Goal: Task Accomplishment & Management: Manage account settings

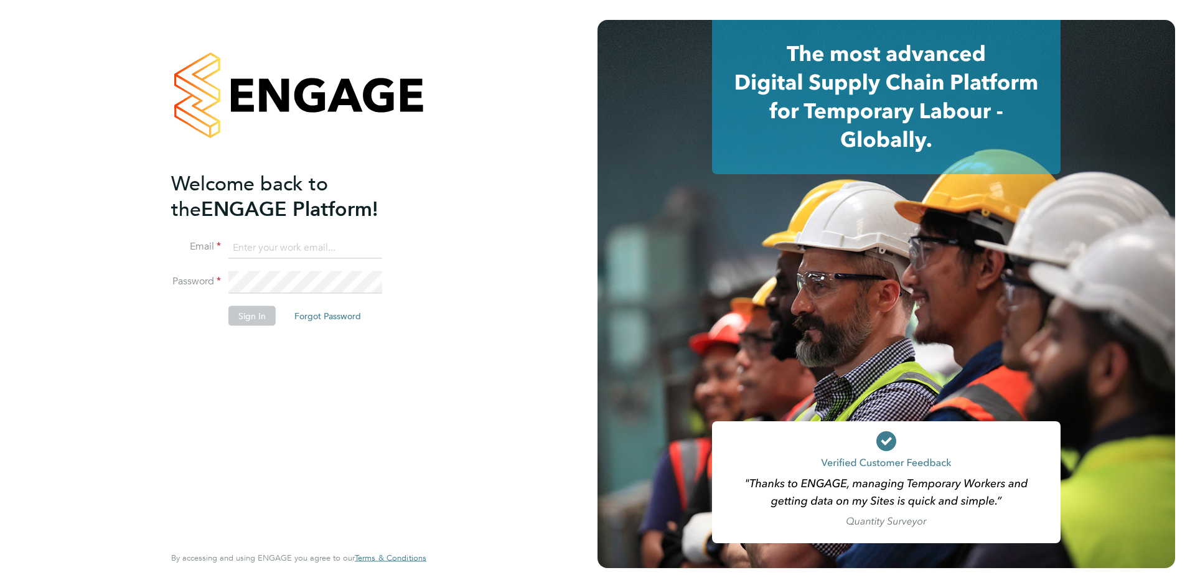
type input "louise.kempster@bluearrow.co.uk"
click at [255, 316] on button "Sign In" at bounding box center [252, 316] width 47 height 20
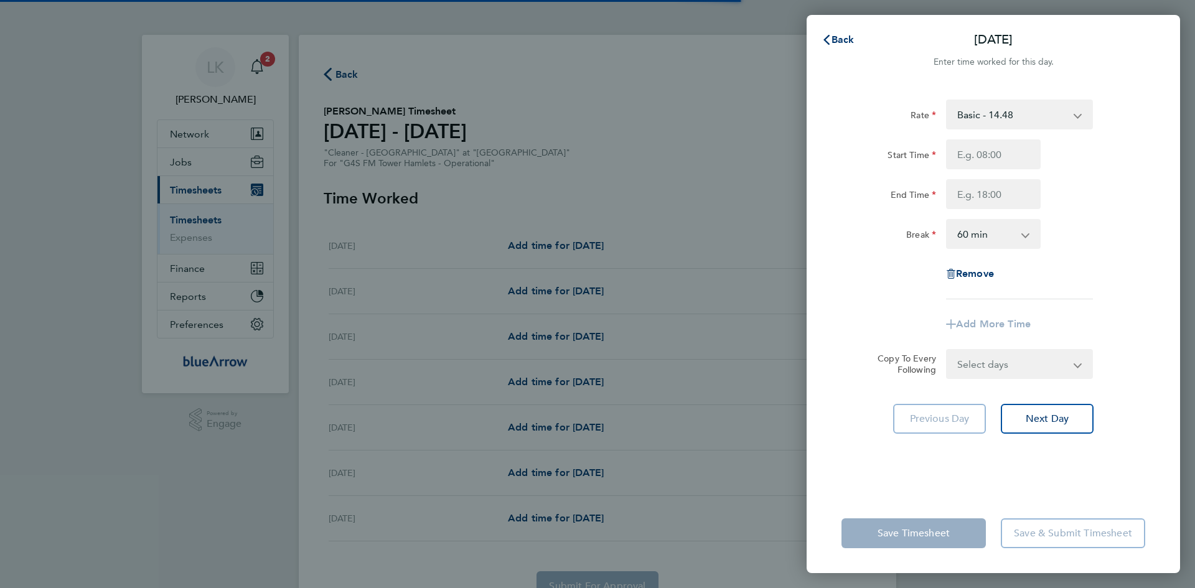
select select "60"
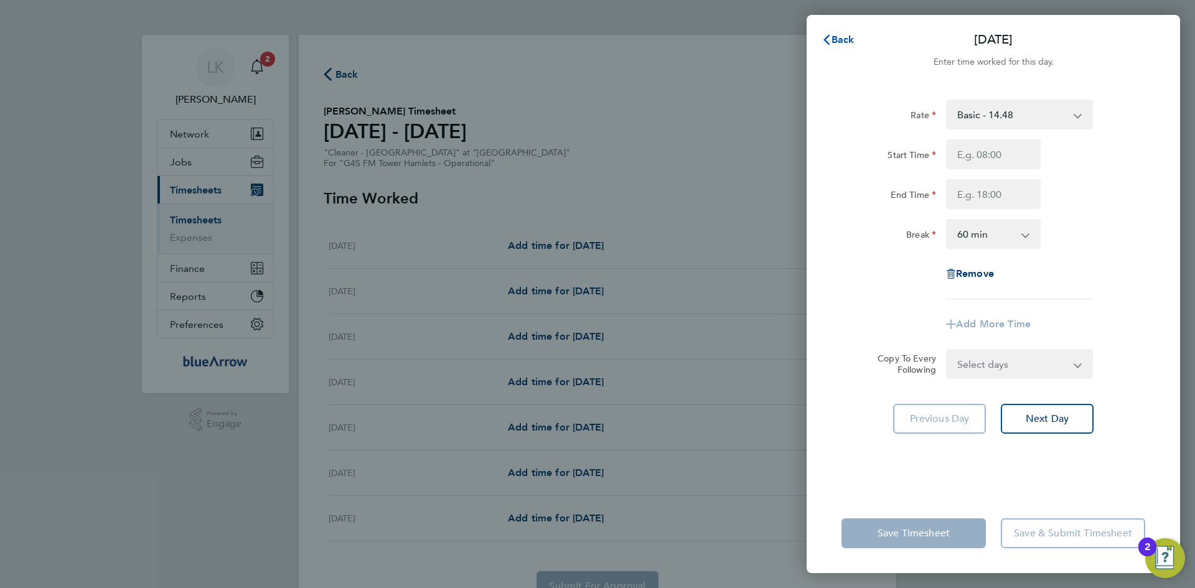
click at [834, 35] on span "Back" at bounding box center [843, 40] width 23 height 12
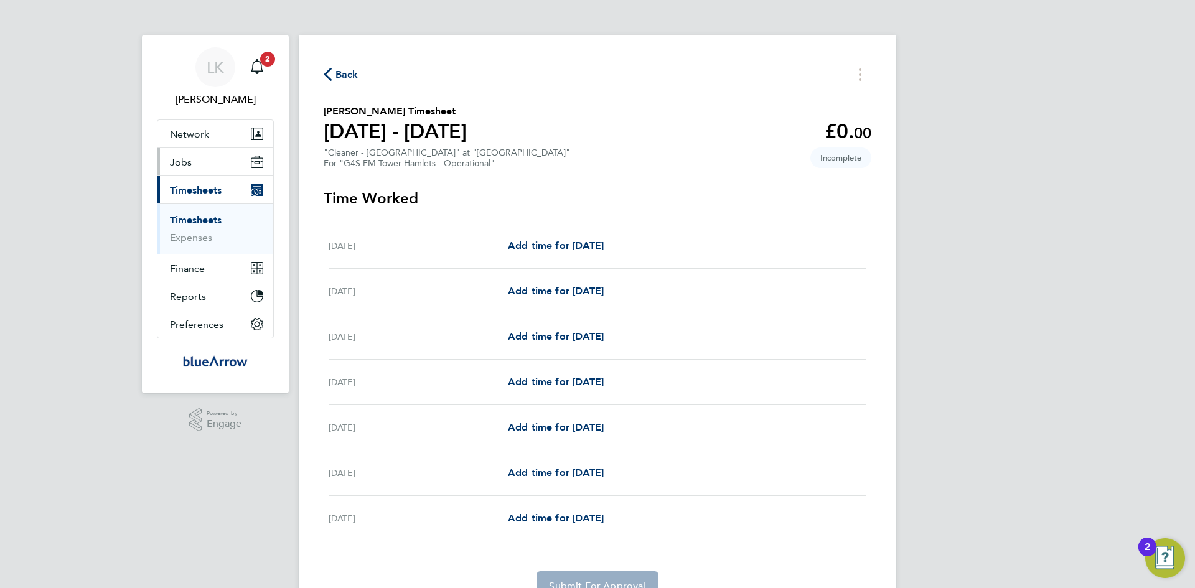
click at [186, 164] on span "Jobs" at bounding box center [181, 162] width 22 height 12
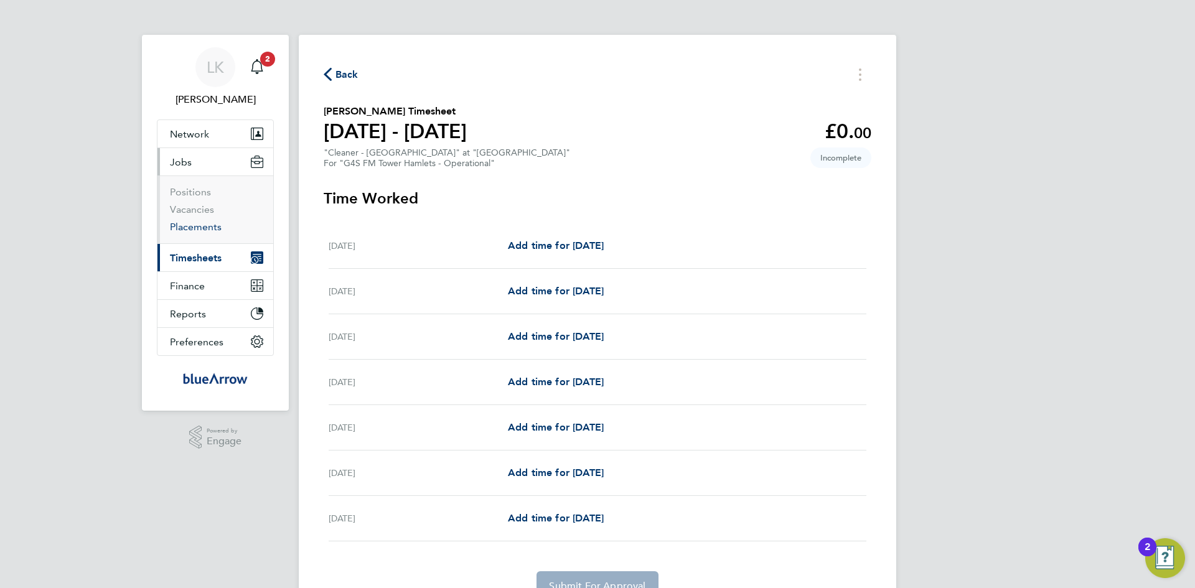
click at [196, 225] on link "Placements" at bounding box center [196, 227] width 52 height 12
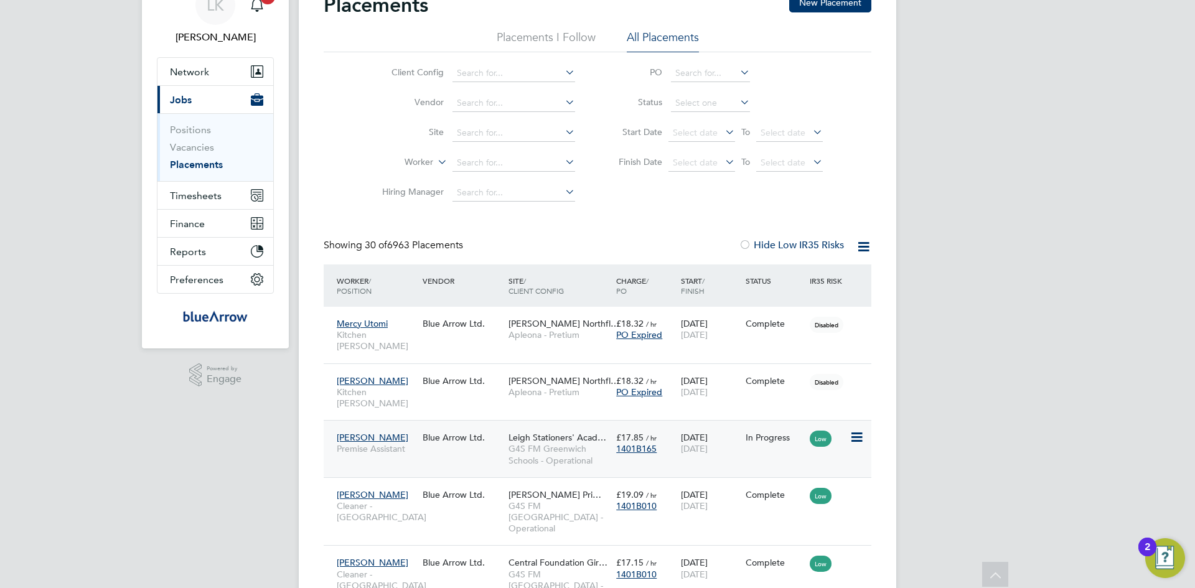
click at [360, 432] on span "[PERSON_NAME]" at bounding box center [373, 437] width 72 height 11
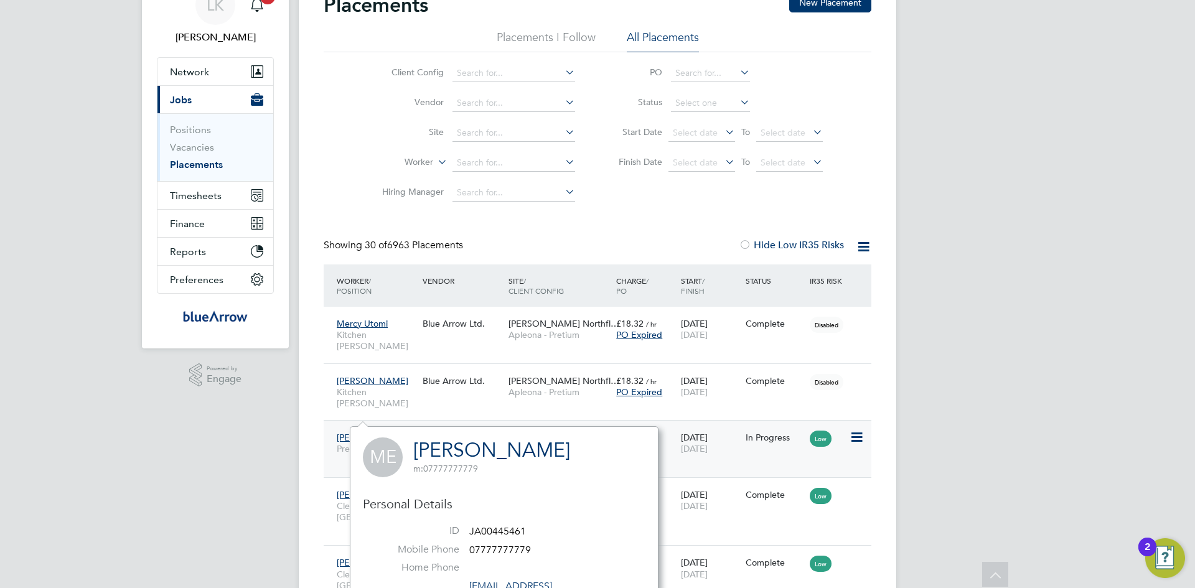
click at [341, 443] on span "Premise Assistant" at bounding box center [377, 448] width 80 height 11
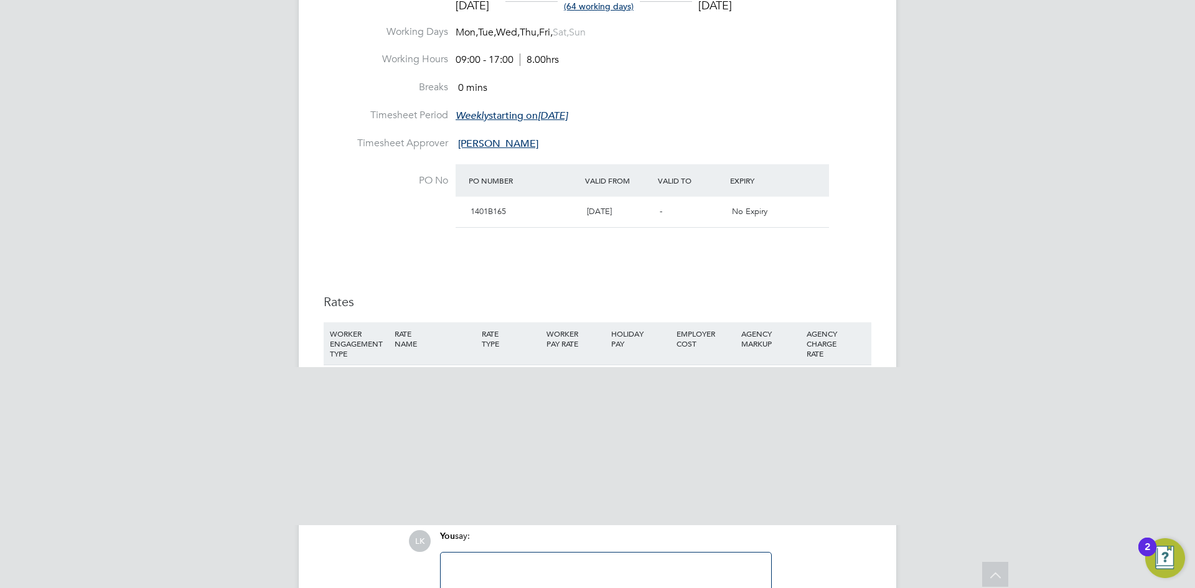
scroll to position [739, 0]
